Goal: Information Seeking & Learning: Learn about a topic

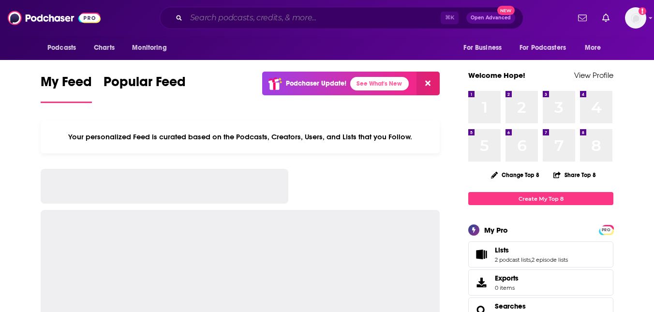
click at [218, 16] on input "Search podcasts, credits, & more..." at bounding box center [313, 17] width 254 height 15
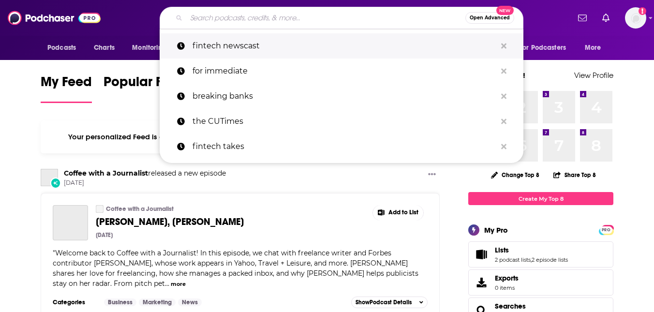
click at [234, 45] on p "fintech newscast" at bounding box center [345, 45] width 304 height 25
type input "fintech newscast"
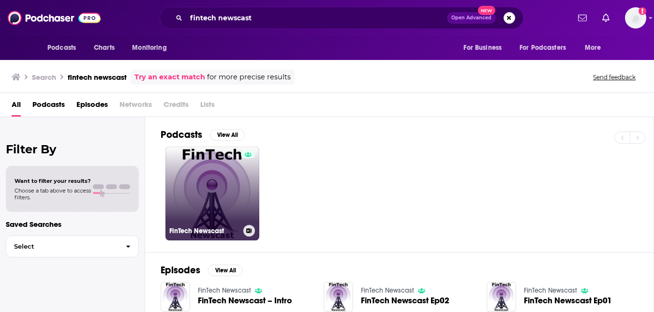
click at [228, 190] on link "FinTech Newscast" at bounding box center [212, 194] width 94 height 94
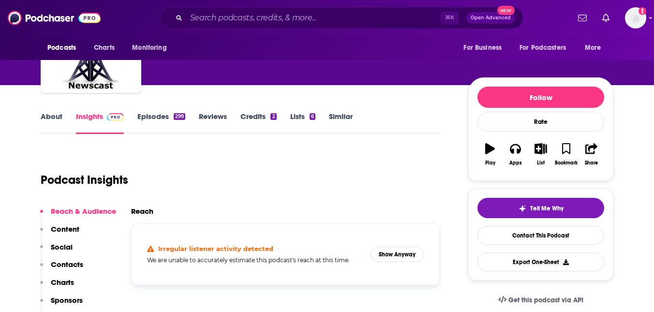
scroll to position [164, 0]
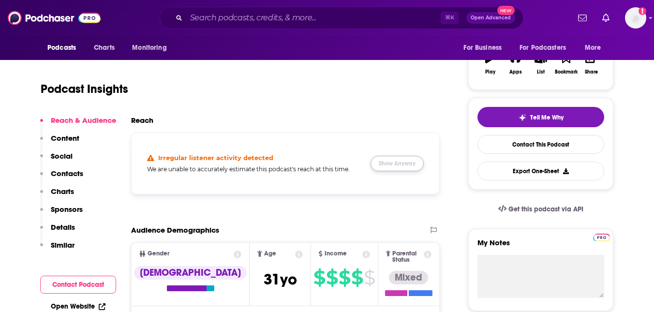
click at [386, 163] on button "Show Anyway" at bounding box center [397, 163] width 53 height 15
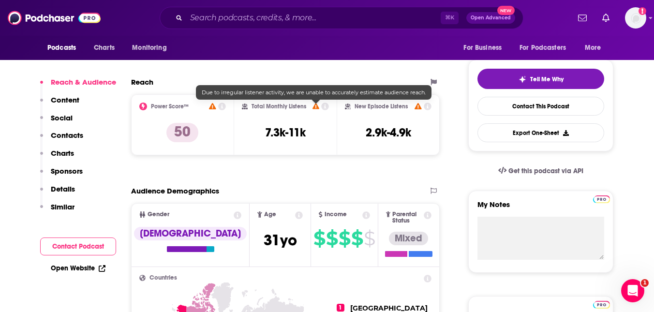
scroll to position [0, 0]
